Goal: Task Accomplishment & Management: Use online tool/utility

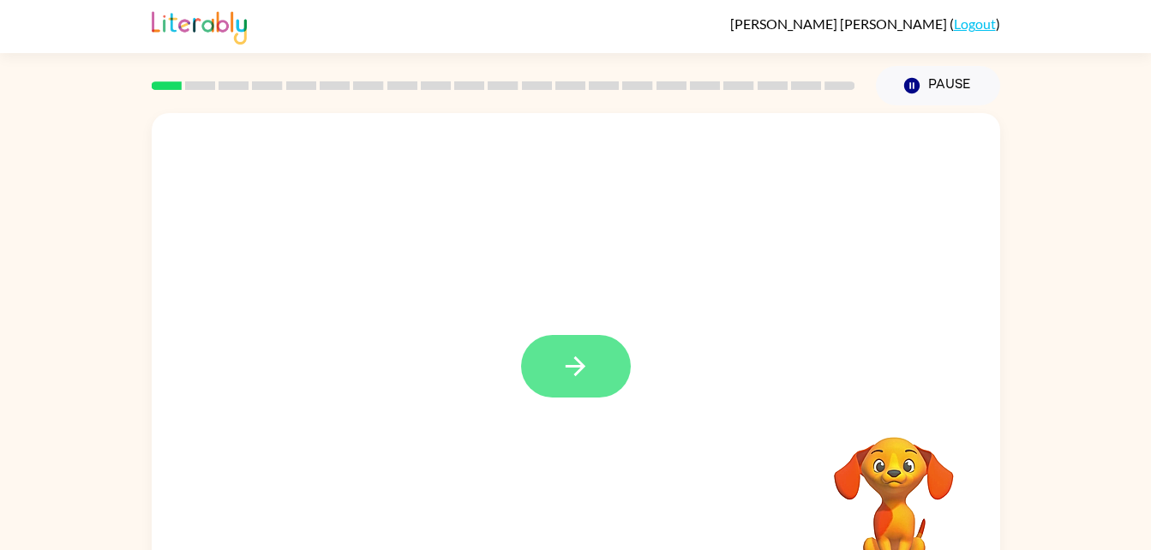
click at [608, 375] on button "button" at bounding box center [576, 366] width 110 height 63
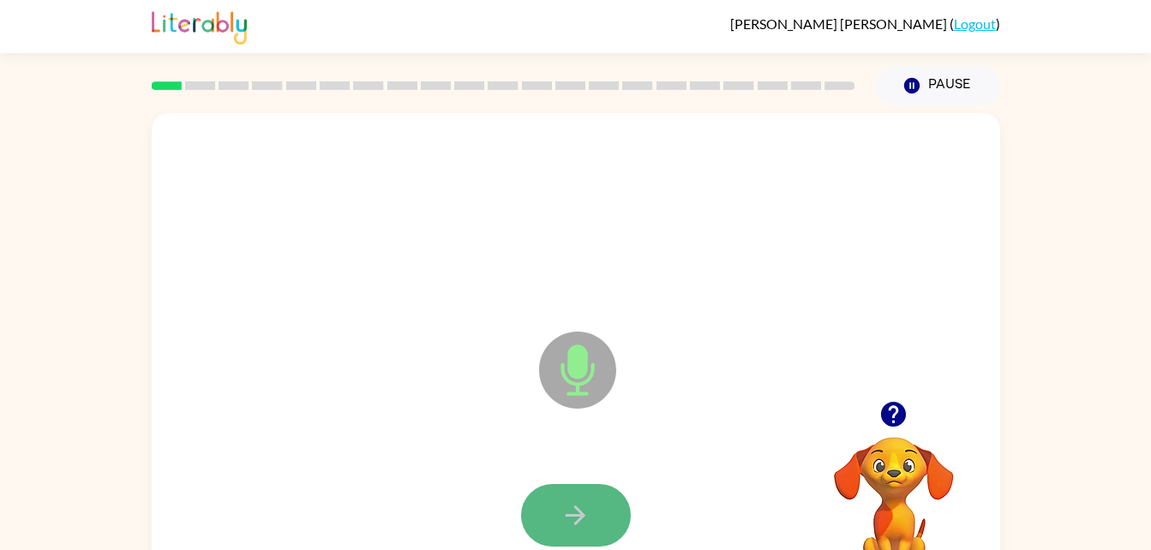
click at [566, 497] on button "button" at bounding box center [576, 515] width 110 height 63
click at [578, 494] on button "button" at bounding box center [576, 515] width 110 height 63
click at [570, 504] on icon "button" at bounding box center [575, 515] width 30 height 30
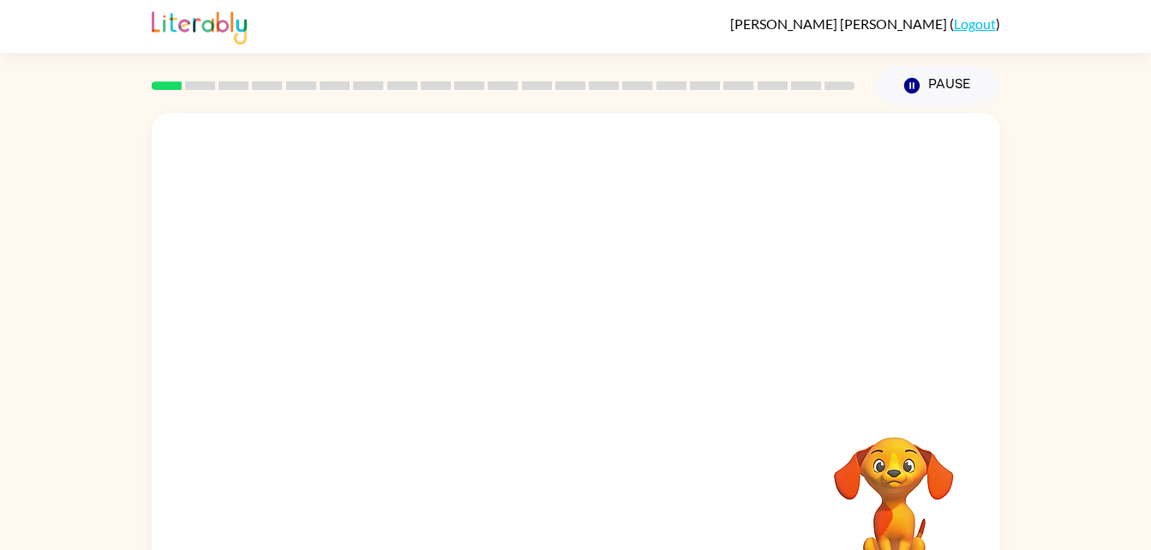
click at [778, 381] on div at bounding box center [576, 257] width 848 height 288
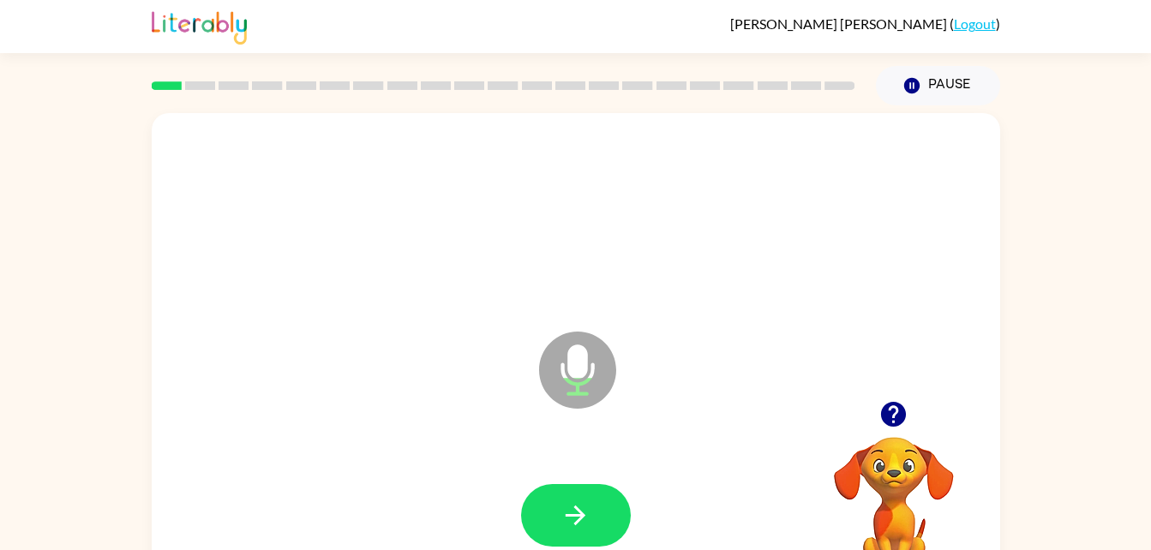
drag, startPoint x: 778, startPoint y: 381, endPoint x: 858, endPoint y: 416, distance: 86.7
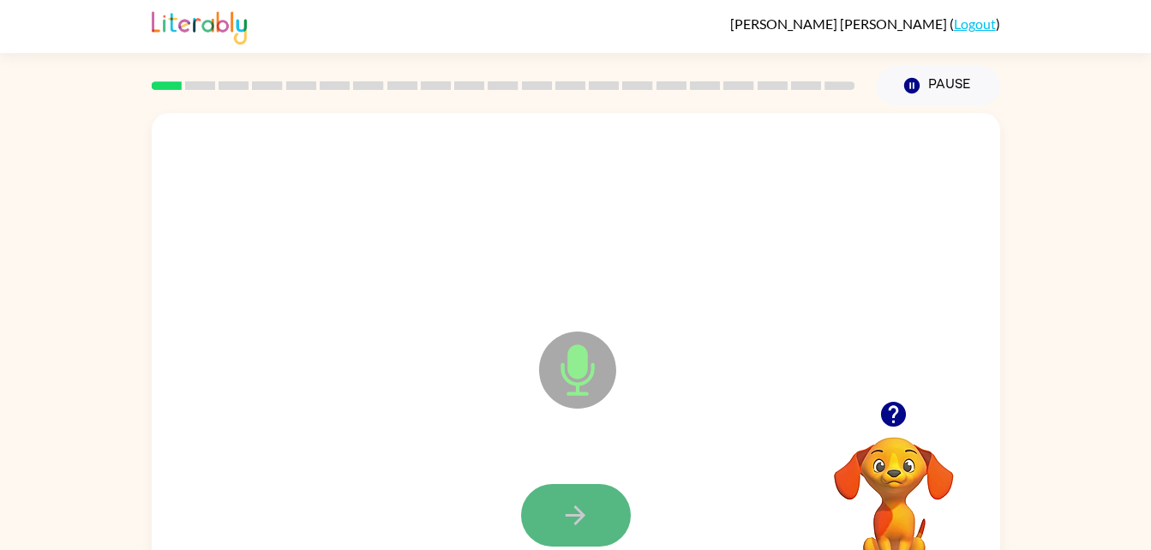
click at [560, 497] on button "button" at bounding box center [576, 515] width 110 height 63
click at [568, 522] on icon "button" at bounding box center [575, 515] width 30 height 30
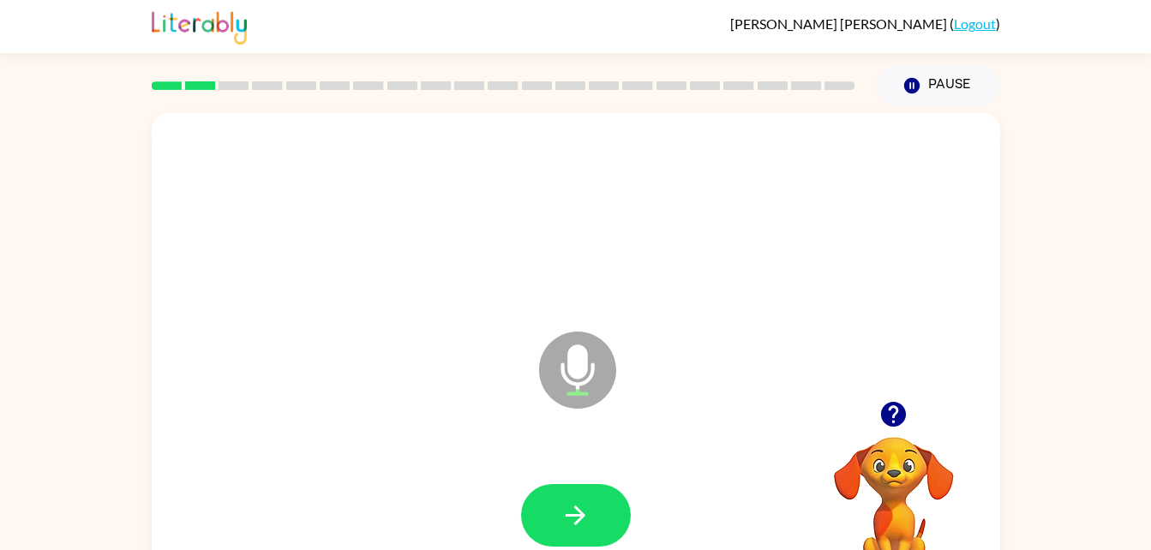
click at [587, 244] on div at bounding box center [576, 217] width 814 height 141
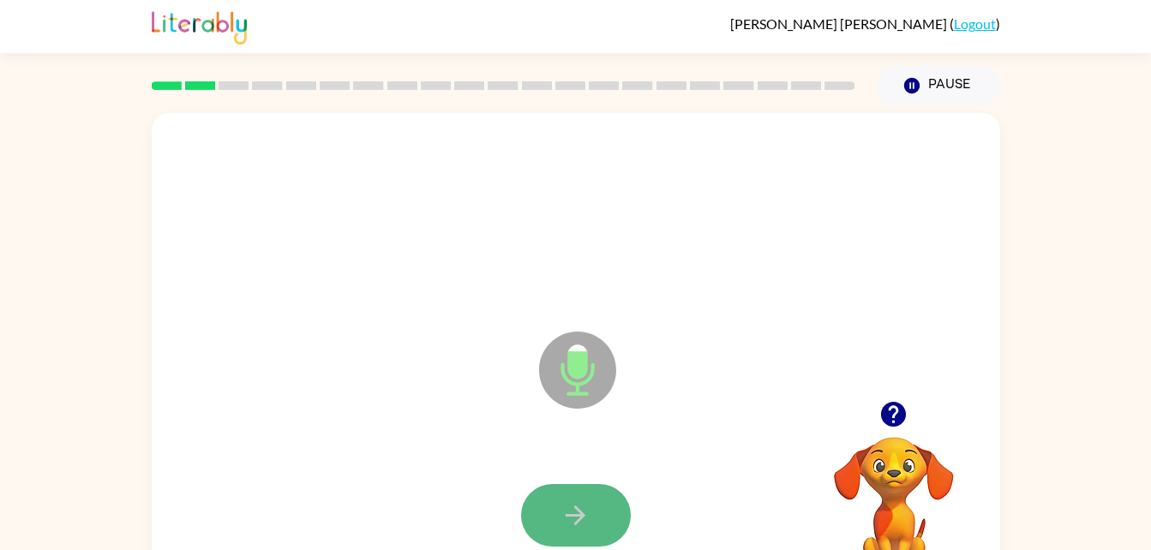
click at [581, 493] on button "button" at bounding box center [576, 515] width 110 height 63
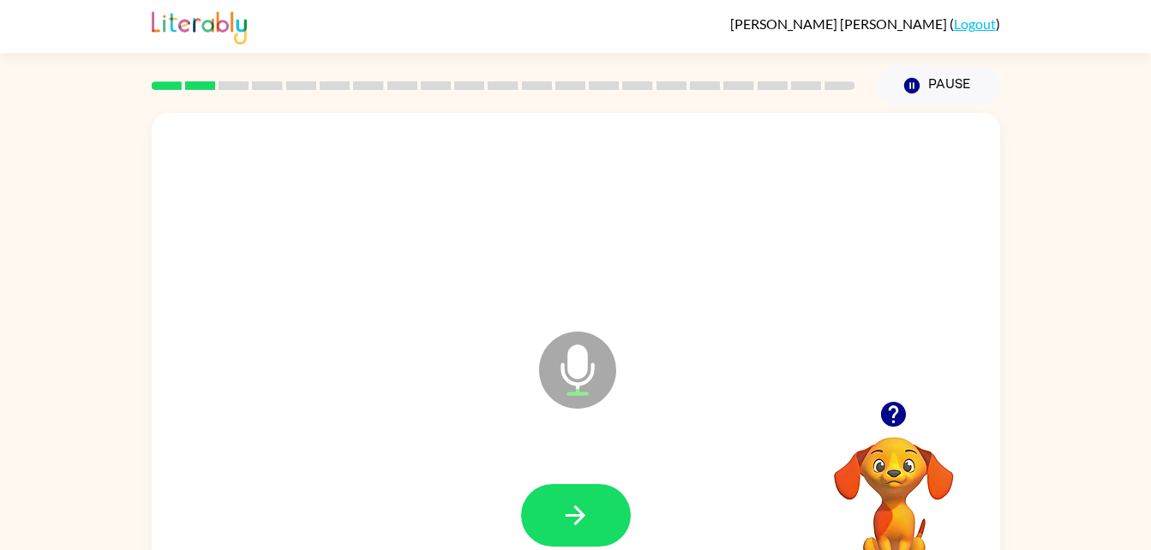
click at [581, 500] on icon "button" at bounding box center [575, 515] width 30 height 30
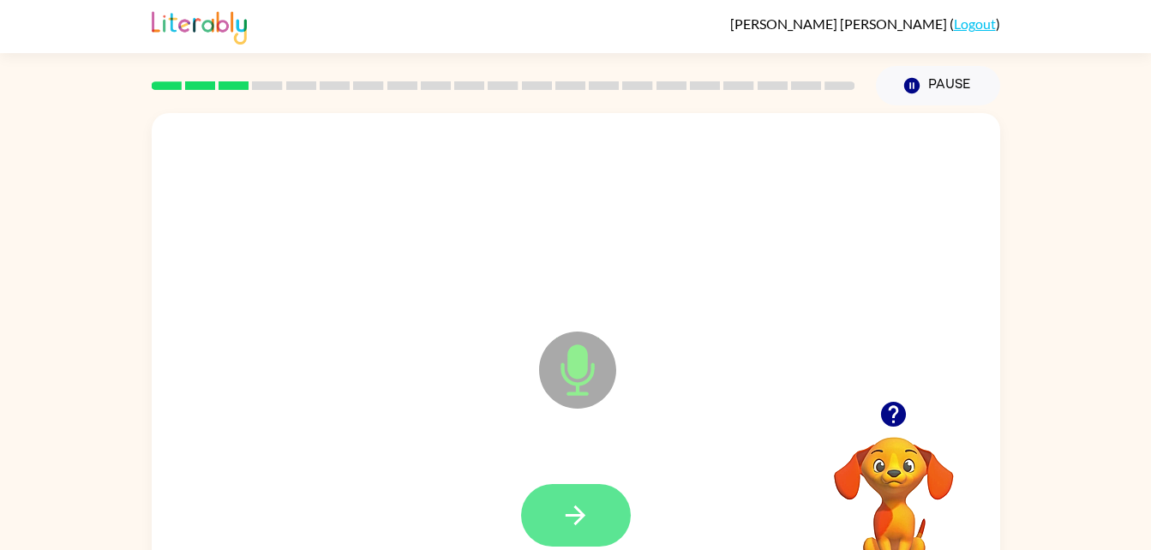
click at [584, 503] on icon "button" at bounding box center [575, 515] width 30 height 30
click at [582, 512] on icon "button" at bounding box center [575, 515] width 30 height 30
click at [576, 511] on icon "button" at bounding box center [575, 515] width 30 height 30
click at [575, 505] on icon "button" at bounding box center [575, 515] width 30 height 30
click at [607, 512] on button "button" at bounding box center [576, 515] width 110 height 63
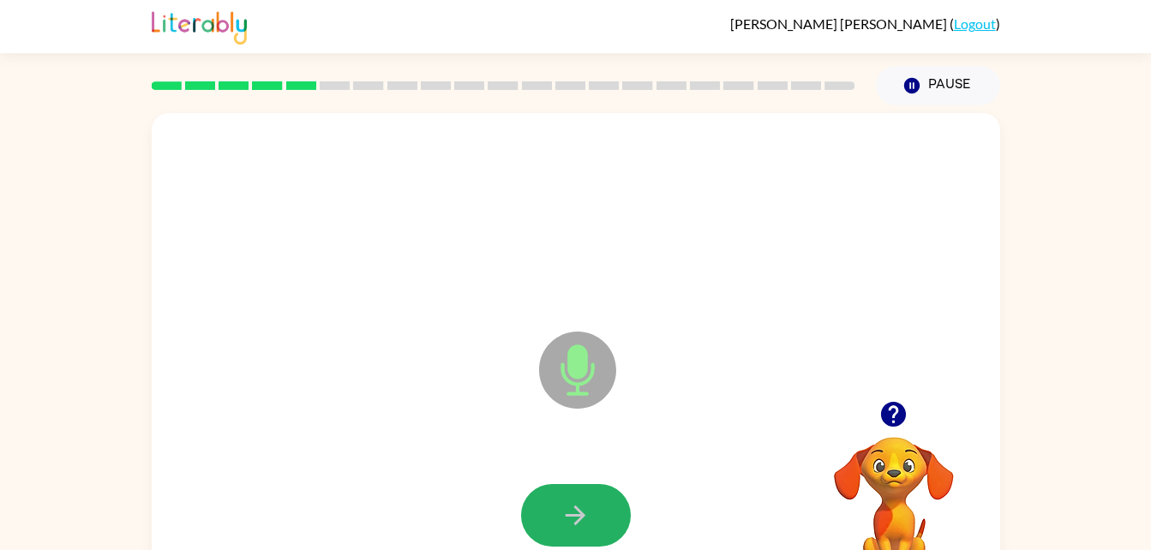
click at [591, 513] on button "button" at bounding box center [576, 515] width 110 height 63
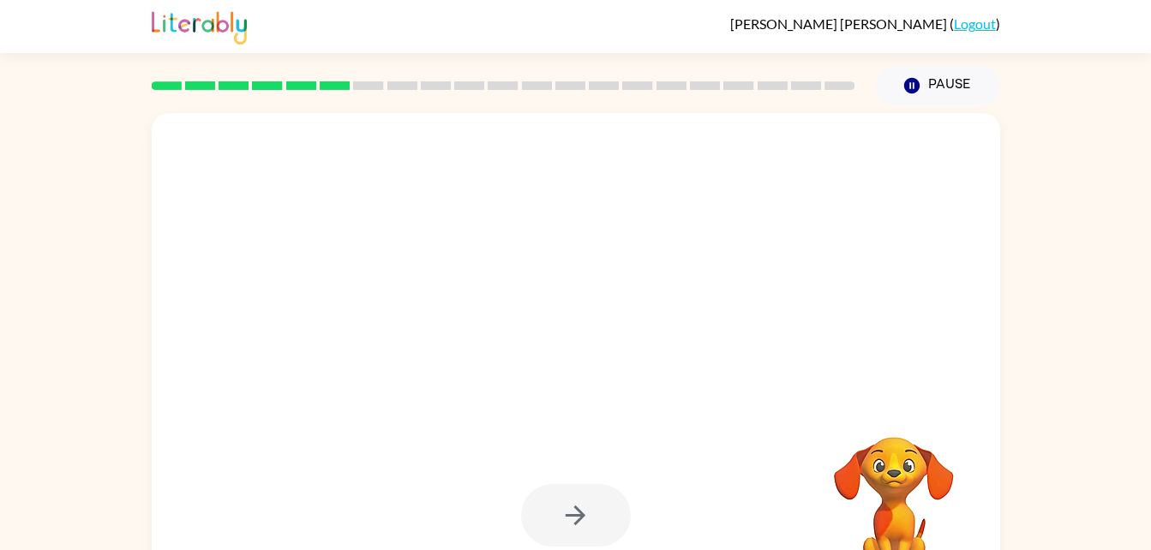
click at [584, 512] on div at bounding box center [576, 515] width 110 height 63
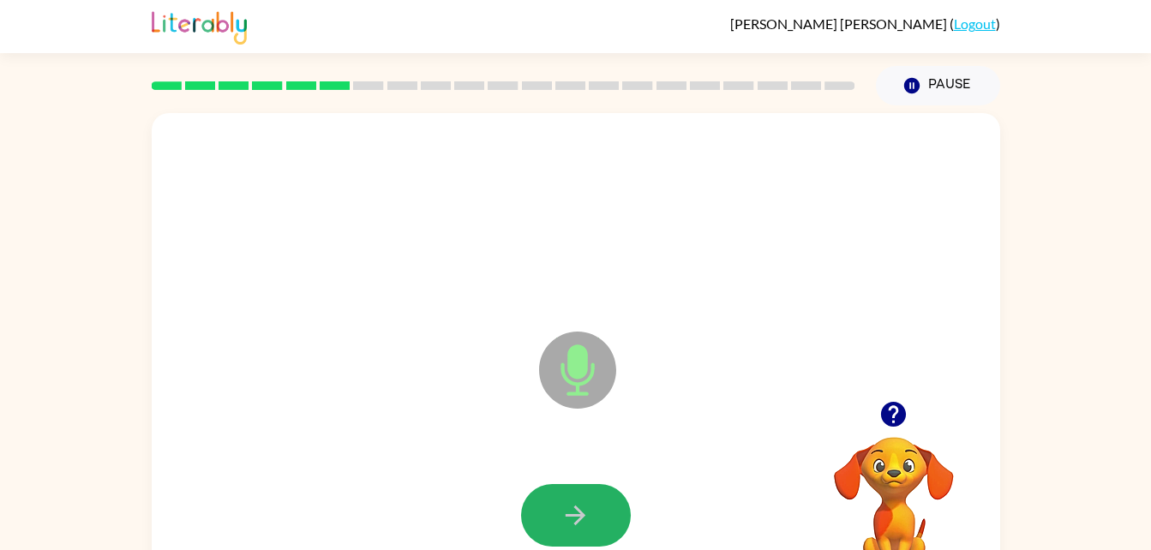
click at [590, 516] on button "button" at bounding box center [576, 515] width 110 height 63
click at [574, 509] on icon "button" at bounding box center [575, 515] width 30 height 30
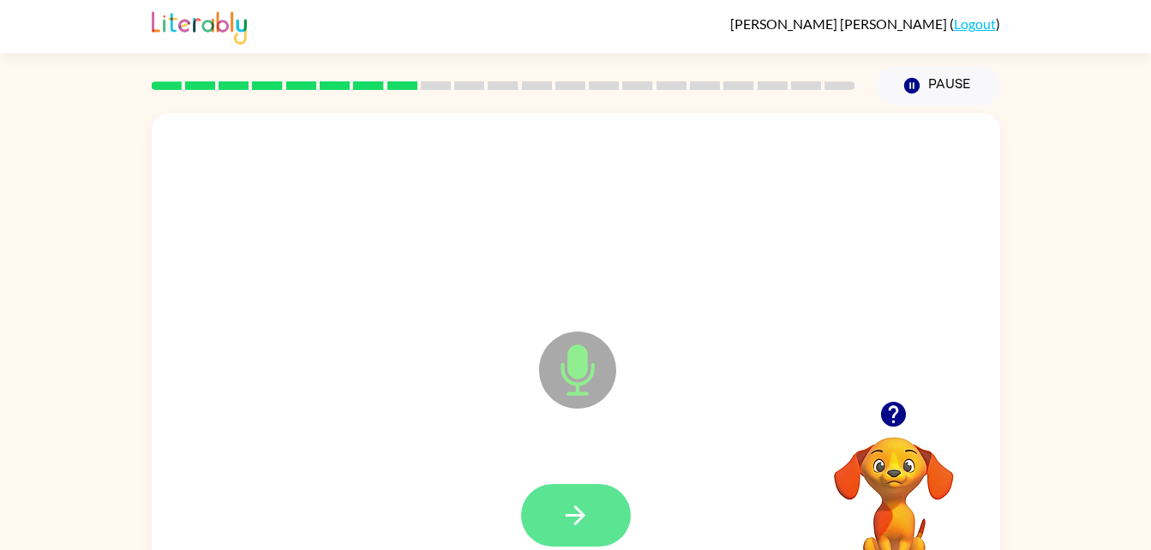
click at [590, 518] on button "button" at bounding box center [576, 515] width 110 height 63
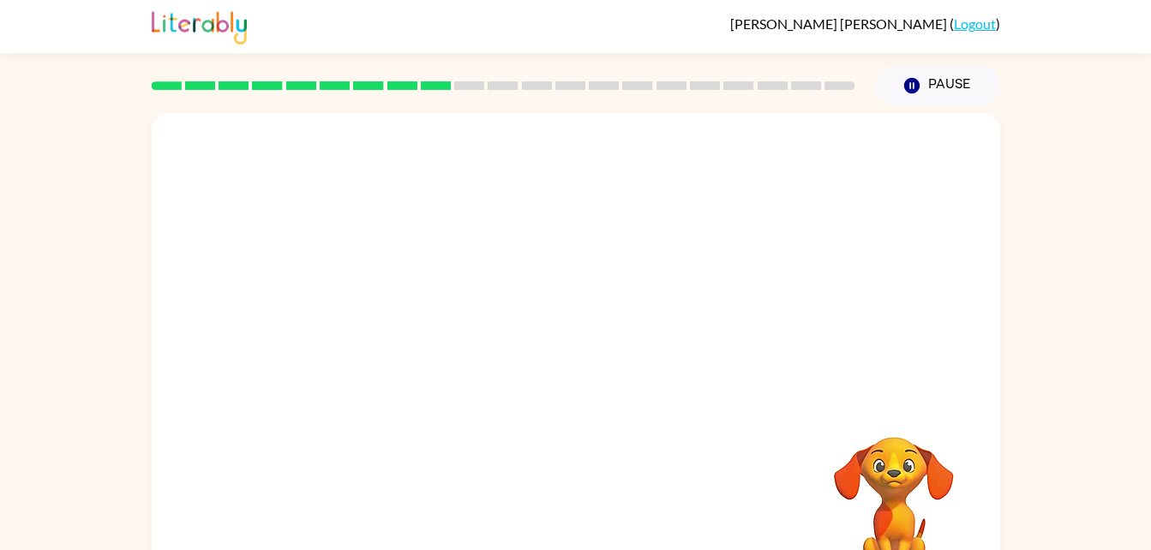
scroll to position [1, 0]
click at [1033, 421] on div "Your browser must support playing .mp4 files to use Literably. Please try using…" at bounding box center [575, 353] width 1151 height 497
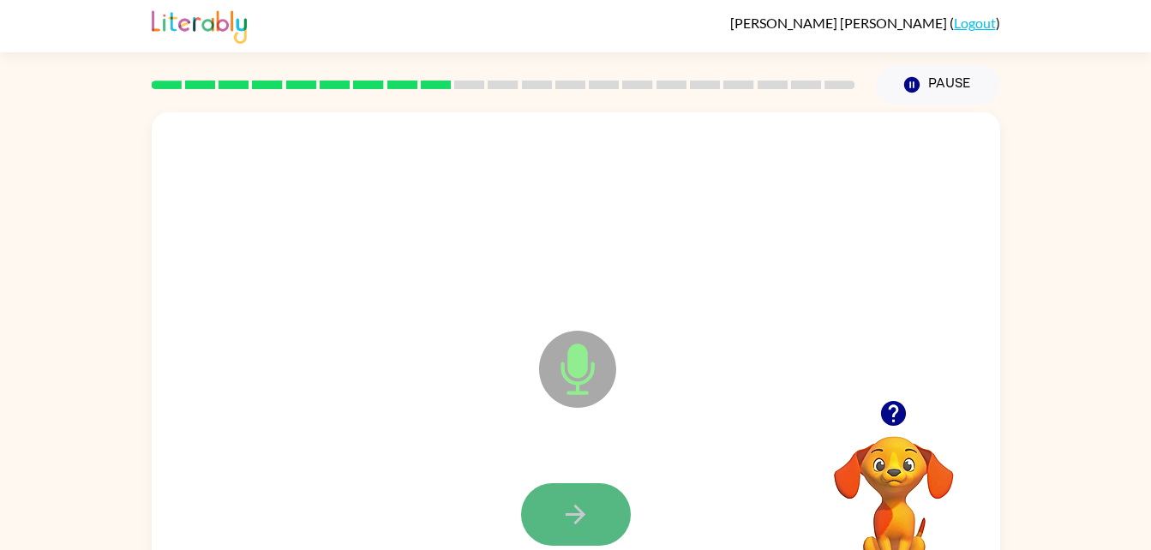
click at [553, 507] on button "button" at bounding box center [576, 514] width 110 height 63
click at [590, 516] on button "button" at bounding box center [576, 514] width 110 height 63
click at [559, 523] on button "button" at bounding box center [576, 514] width 110 height 63
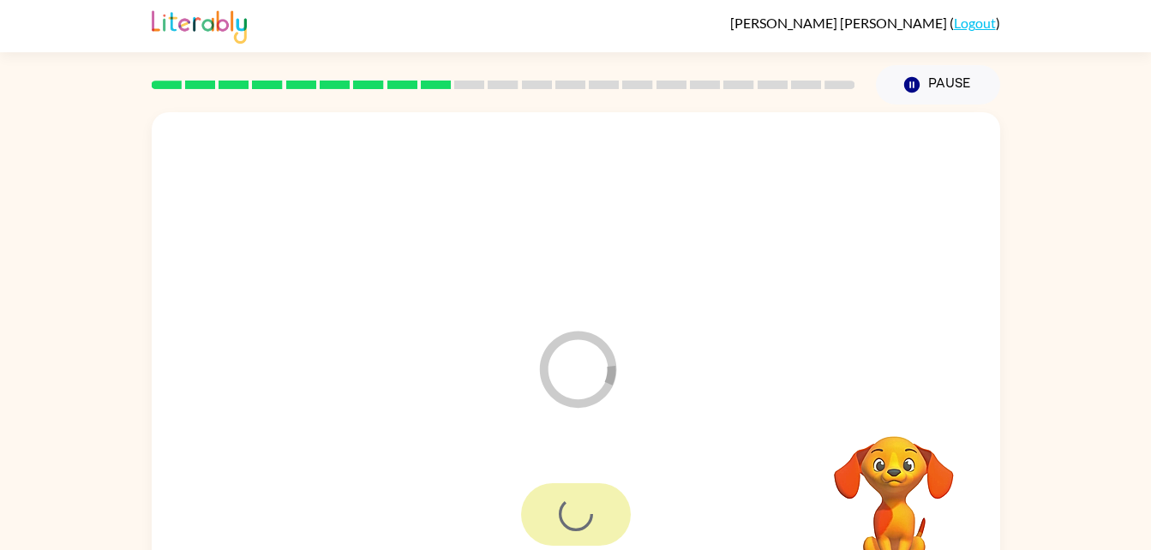
click at [559, 523] on div at bounding box center [576, 514] width 110 height 63
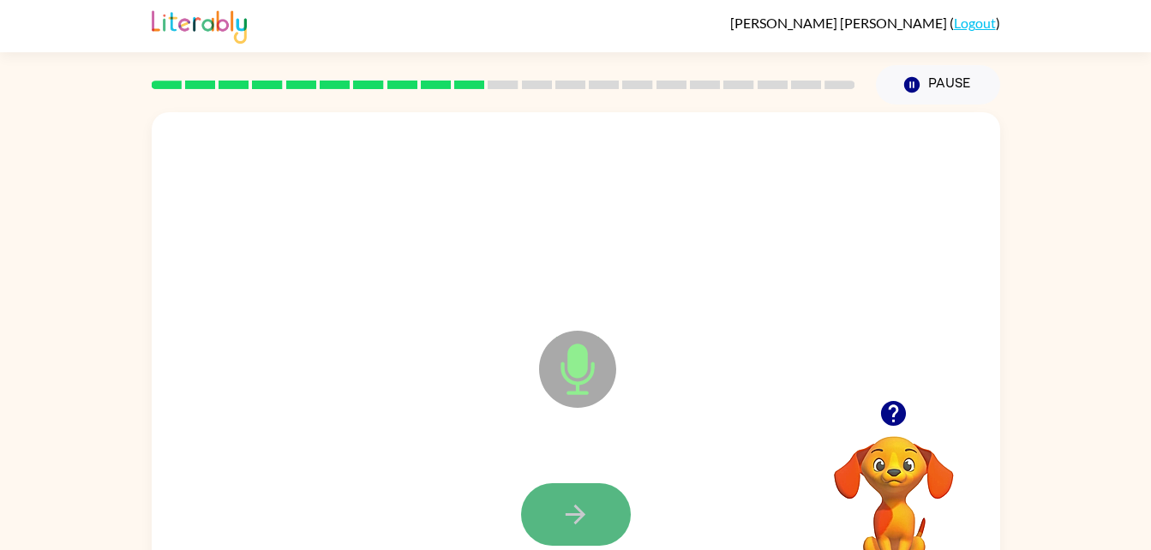
click at [555, 518] on button "button" at bounding box center [576, 514] width 110 height 63
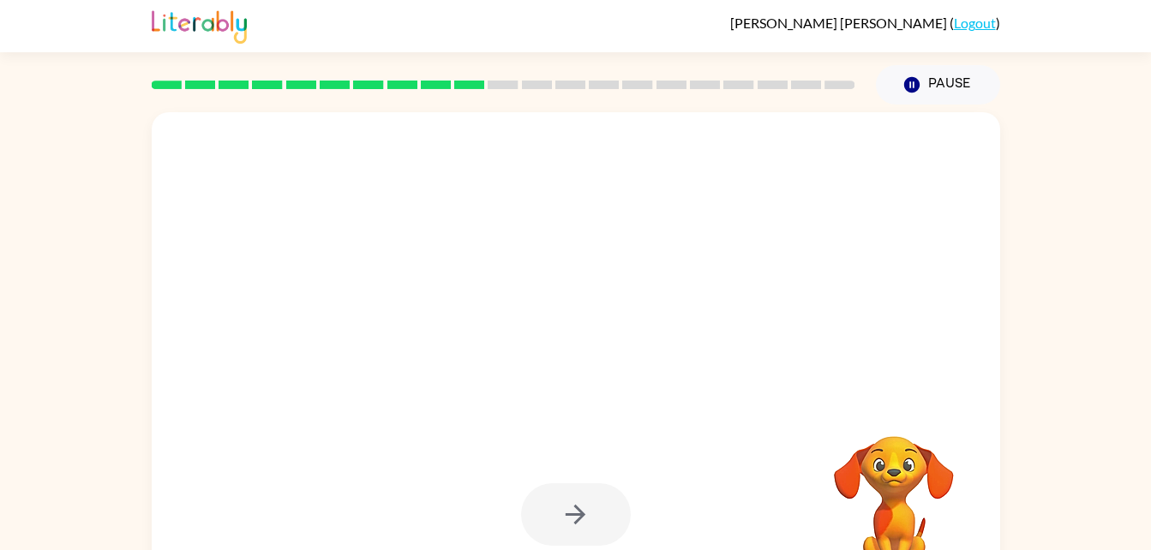
click at [555, 521] on div at bounding box center [576, 514] width 110 height 63
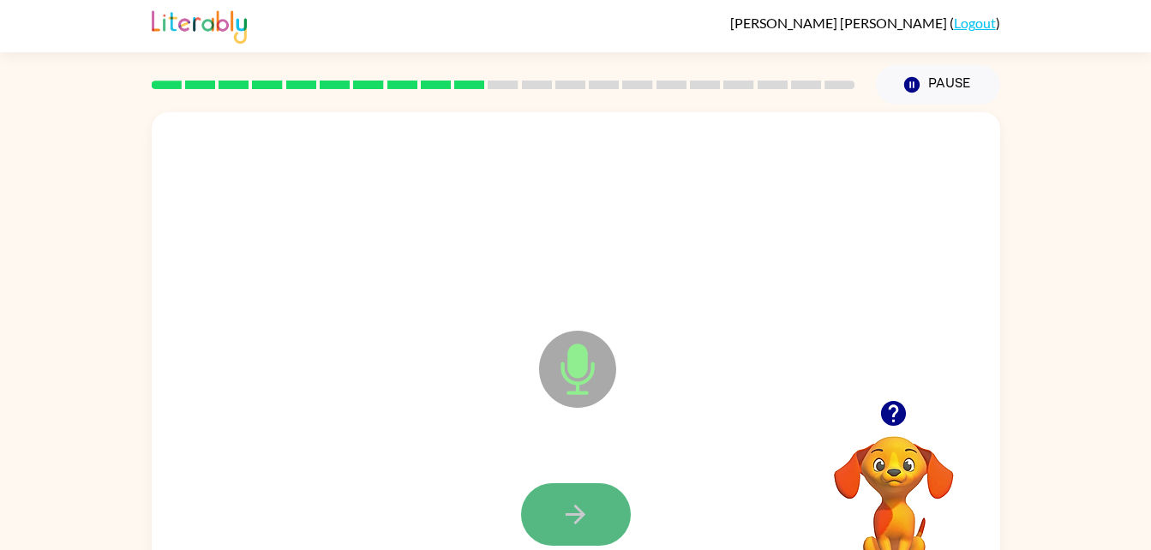
click at [588, 503] on icon "button" at bounding box center [575, 515] width 30 height 30
click at [578, 497] on button "button" at bounding box center [576, 514] width 110 height 63
click at [560, 516] on icon "button" at bounding box center [575, 515] width 30 height 30
click at [571, 498] on button "button" at bounding box center [576, 514] width 110 height 63
click at [588, 519] on icon "button" at bounding box center [575, 515] width 30 height 30
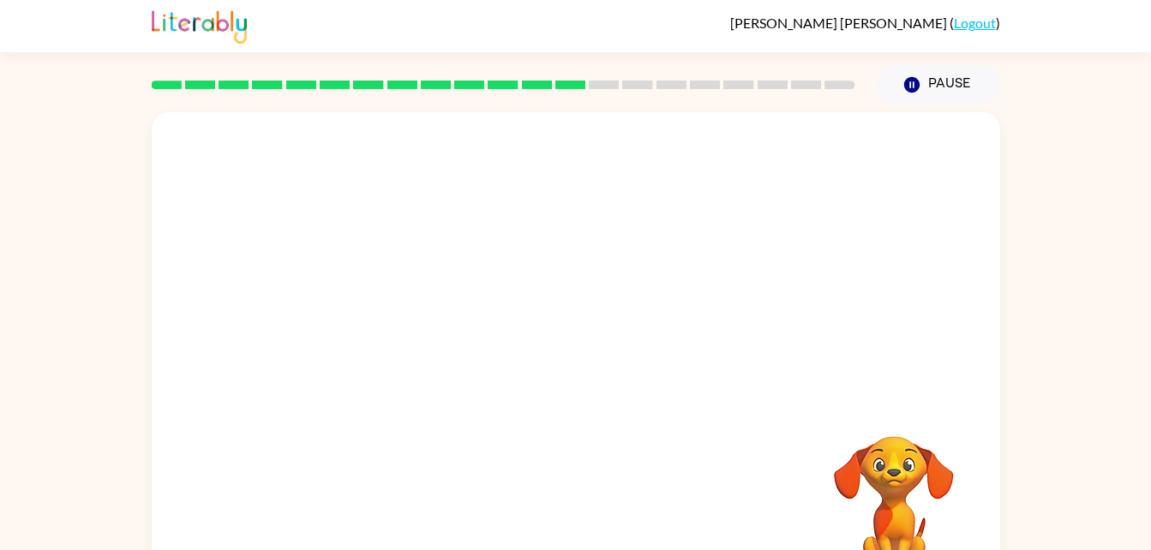
click at [647, 299] on div at bounding box center [576, 256] width 848 height 288
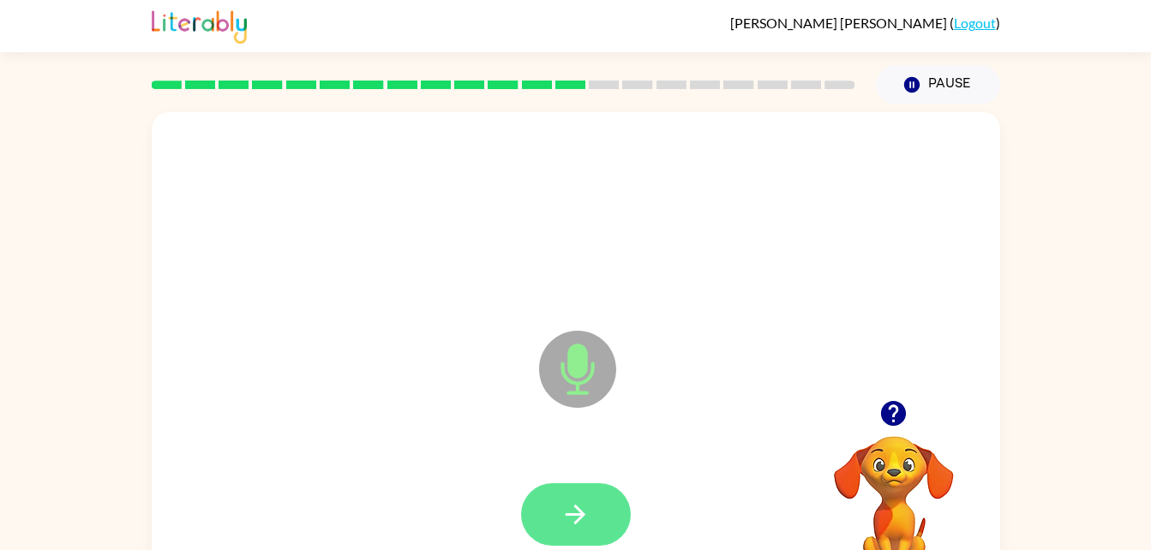
click at [573, 512] on icon "button" at bounding box center [575, 515] width 30 height 30
click at [588, 512] on icon "button" at bounding box center [575, 515] width 30 height 30
click at [577, 501] on icon "button" at bounding box center [575, 515] width 30 height 30
click at [553, 491] on button "button" at bounding box center [576, 514] width 110 height 63
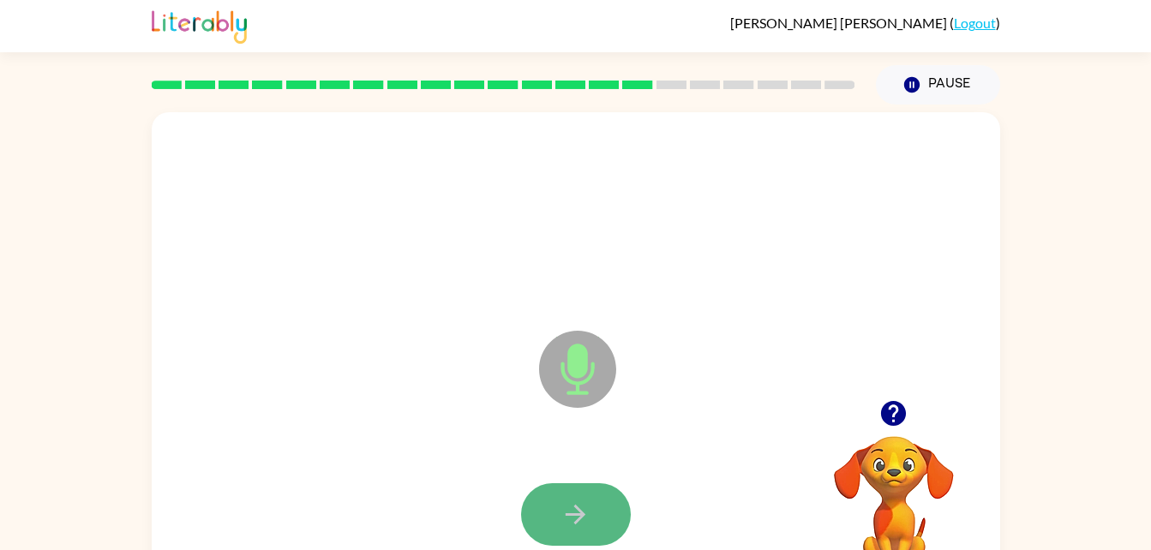
click at [554, 506] on button "button" at bounding box center [576, 514] width 110 height 63
click at [566, 519] on icon "button" at bounding box center [575, 515] width 30 height 30
click at [573, 500] on icon "button" at bounding box center [575, 515] width 30 height 30
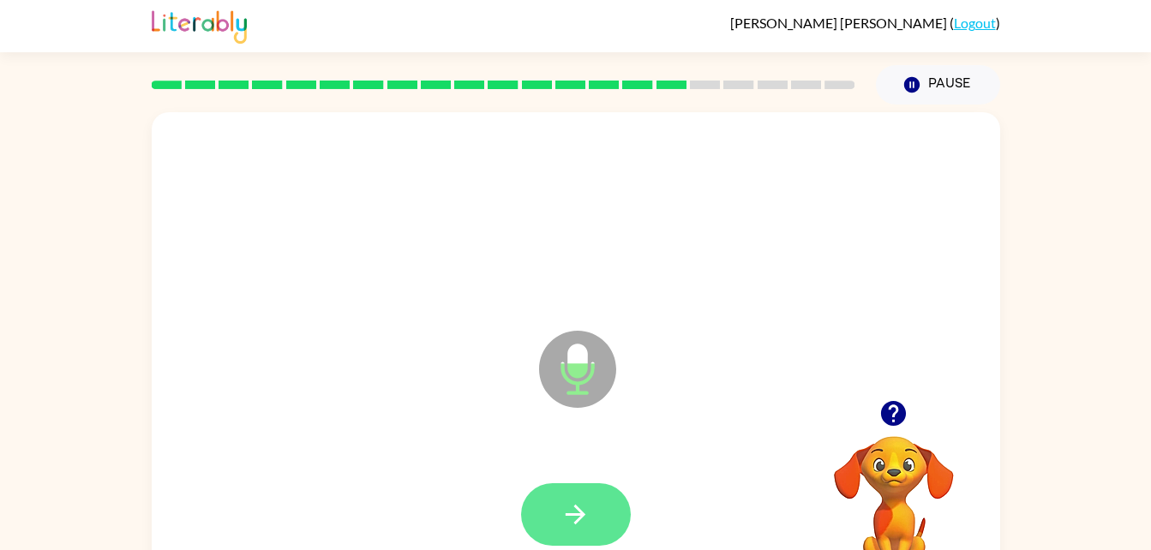
click at [556, 509] on button "button" at bounding box center [576, 514] width 110 height 63
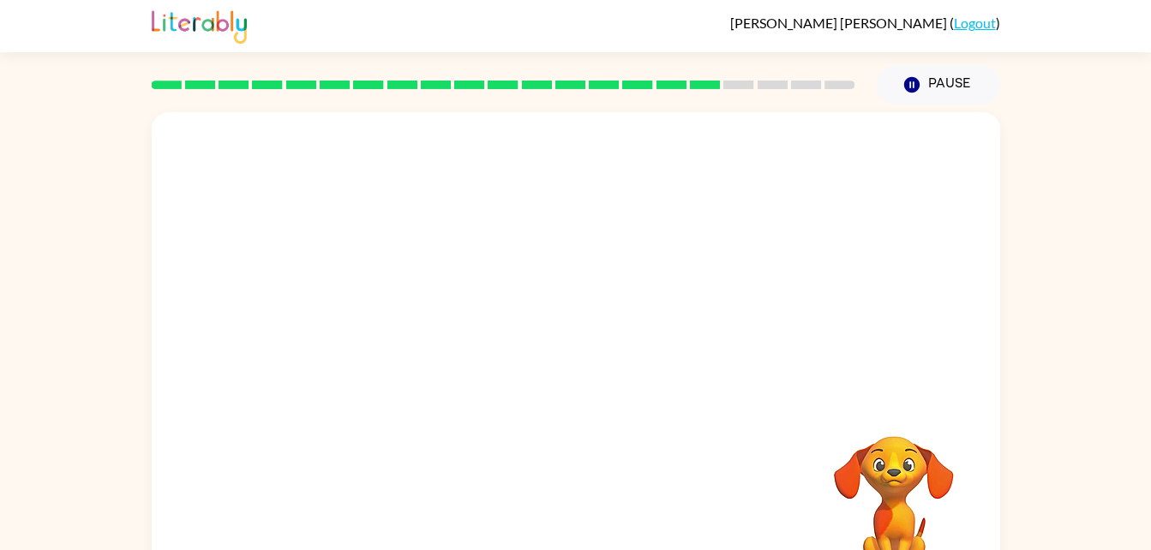
scroll to position [0, 0]
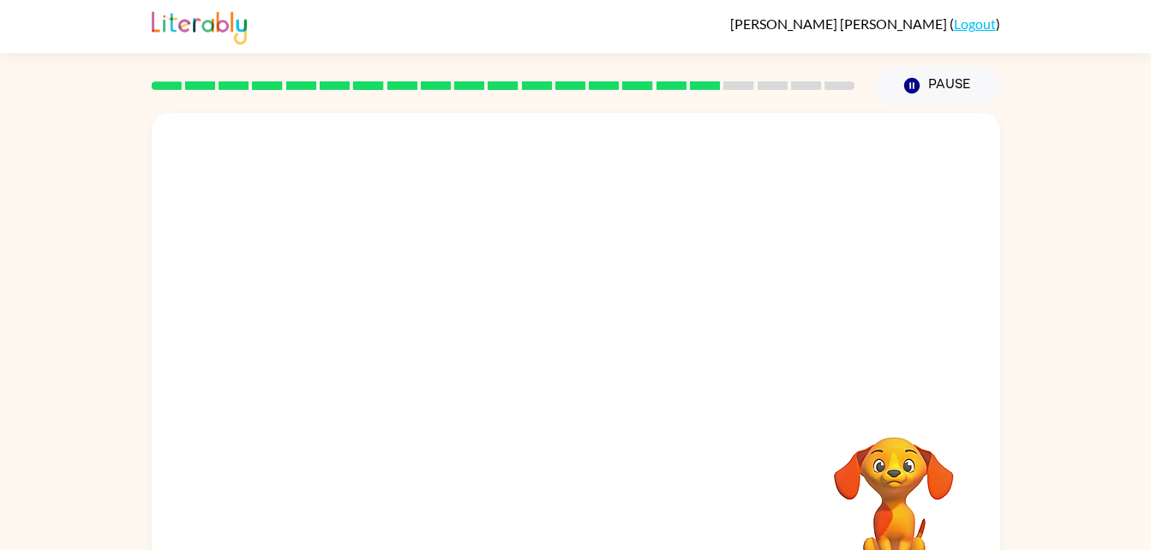
drag, startPoint x: 468, startPoint y: 281, endPoint x: 722, endPoint y: 297, distance: 255.0
click at [722, 297] on div at bounding box center [576, 257] width 848 height 288
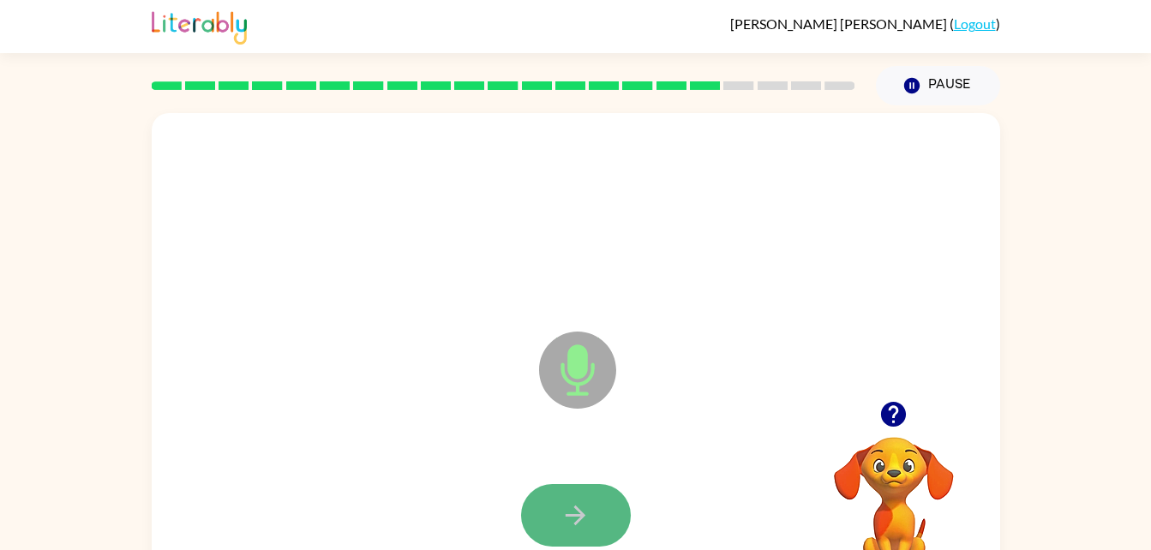
click at [596, 513] on button "button" at bounding box center [576, 515] width 110 height 63
click at [594, 506] on button "button" at bounding box center [576, 515] width 110 height 63
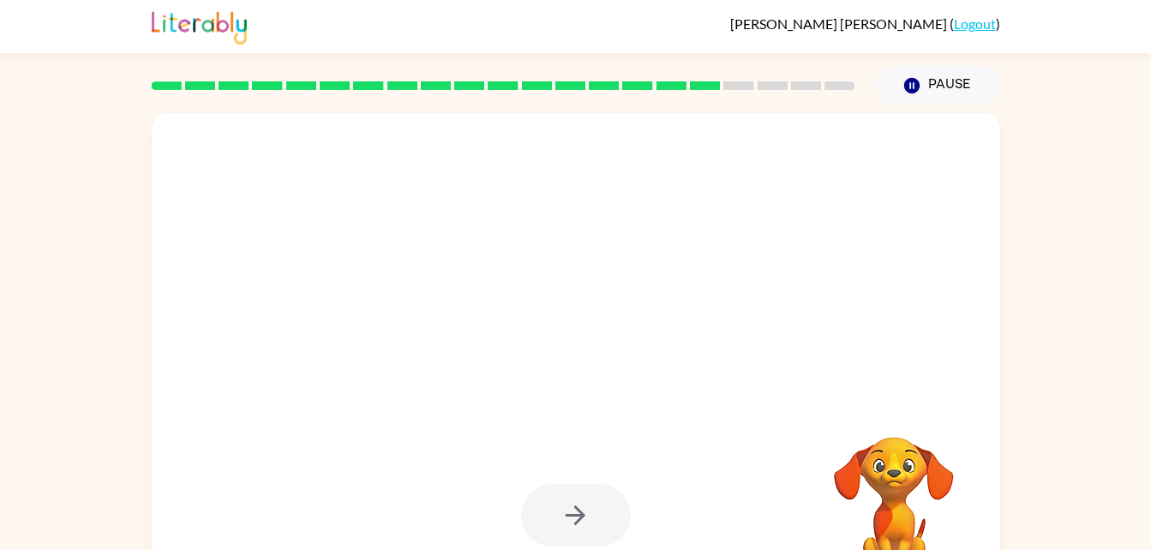
click at [594, 509] on div at bounding box center [576, 515] width 110 height 63
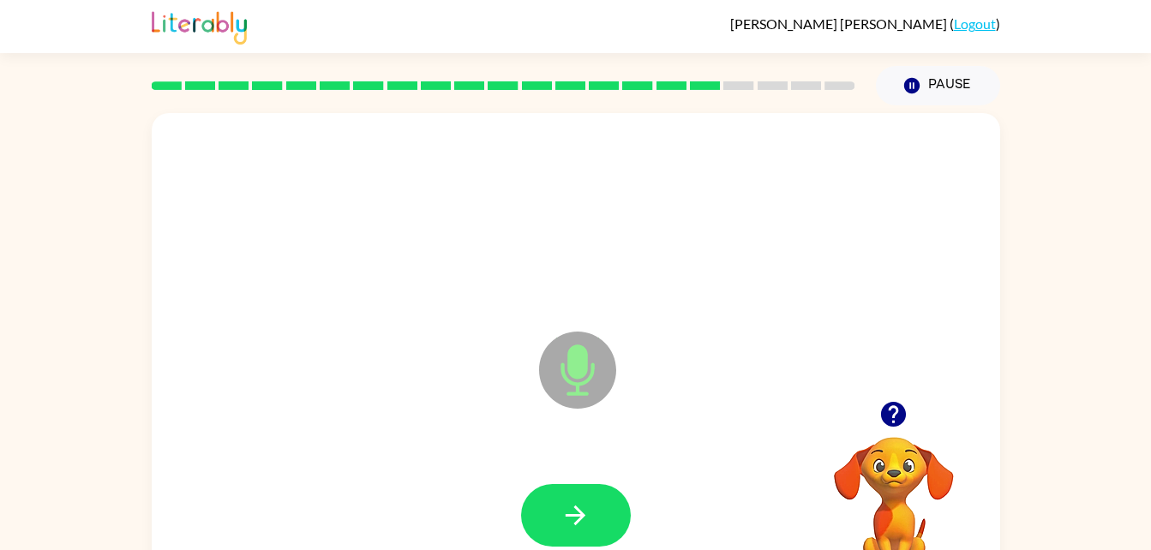
click at [594, 509] on div at bounding box center [576, 515] width 110 height 63
click at [591, 517] on button "button" at bounding box center [576, 515] width 110 height 63
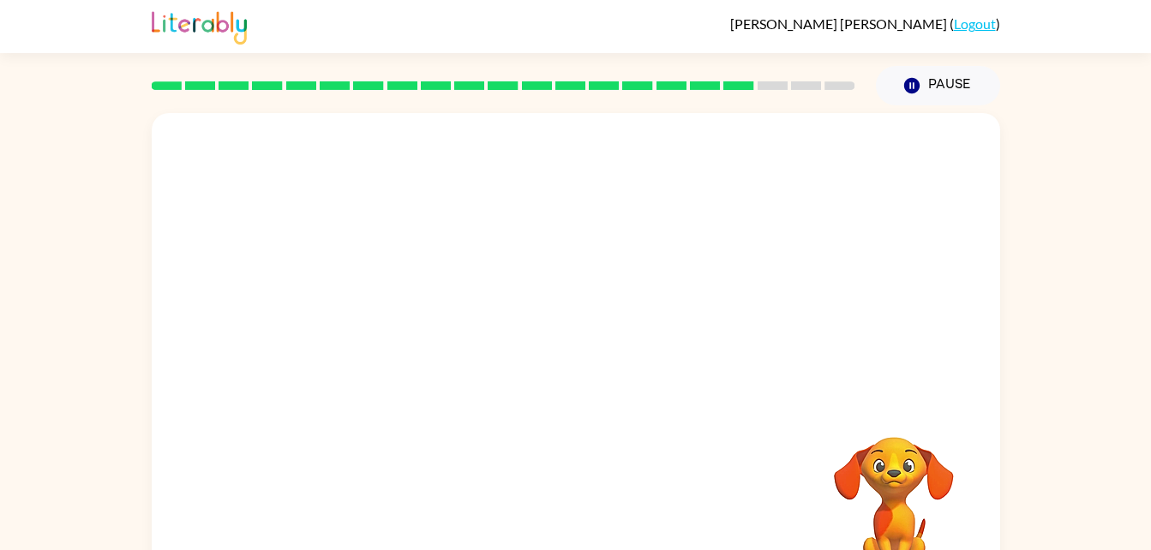
click at [641, 426] on div at bounding box center [576, 357] width 848 height 489
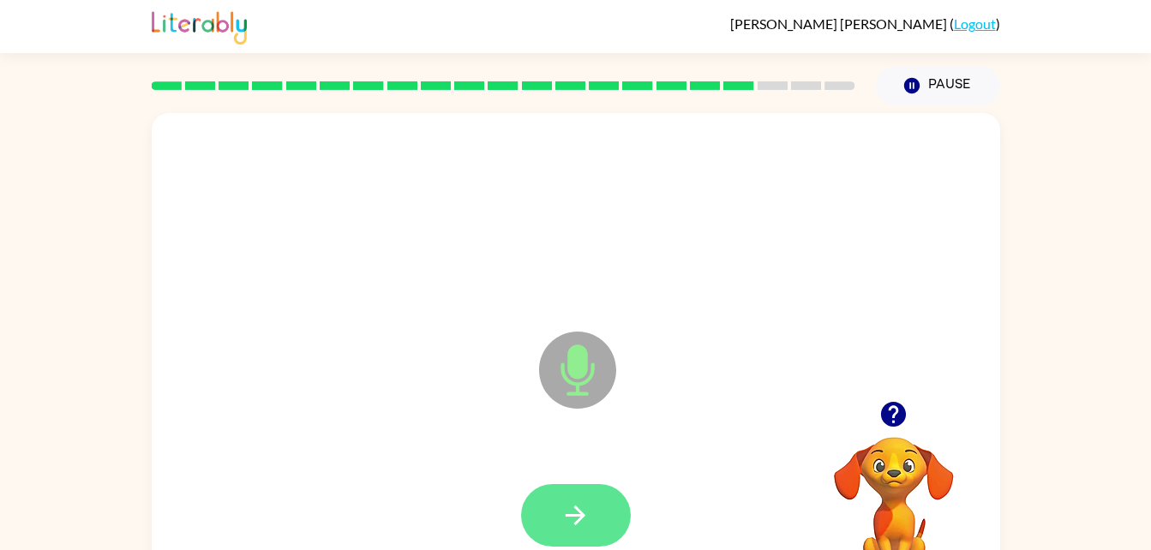
click at [569, 511] on icon "button" at bounding box center [575, 515] width 30 height 30
click at [575, 515] on icon "button" at bounding box center [576, 516] width 20 height 20
click at [591, 526] on button "button" at bounding box center [576, 515] width 110 height 63
click at [590, 518] on button "button" at bounding box center [576, 515] width 110 height 63
click at [581, 511] on icon "button" at bounding box center [575, 515] width 30 height 30
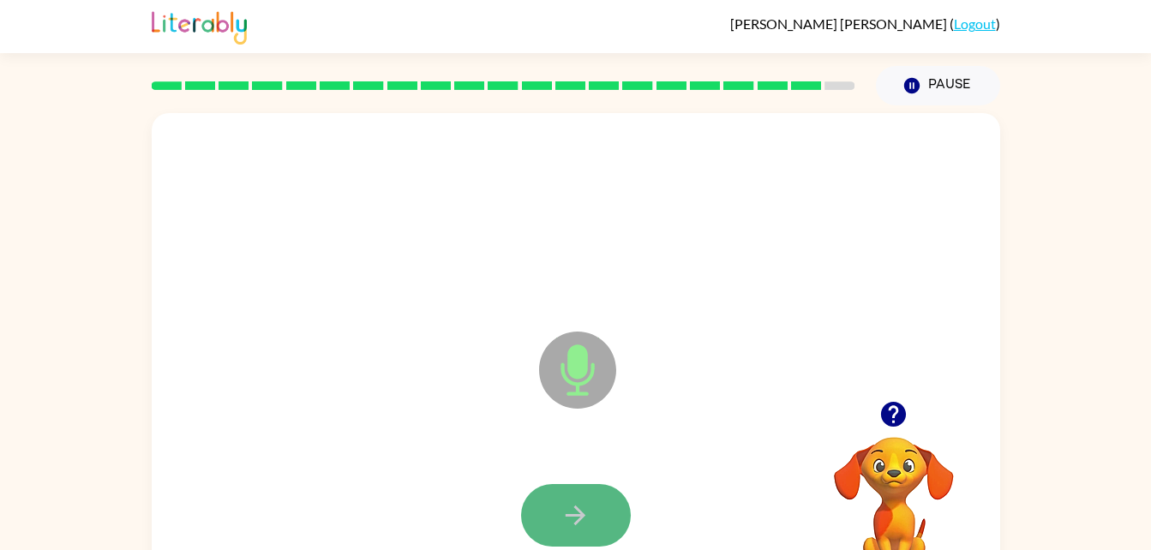
click at [575, 503] on icon "button" at bounding box center [575, 515] width 30 height 30
